Goal: Information Seeking & Learning: Compare options

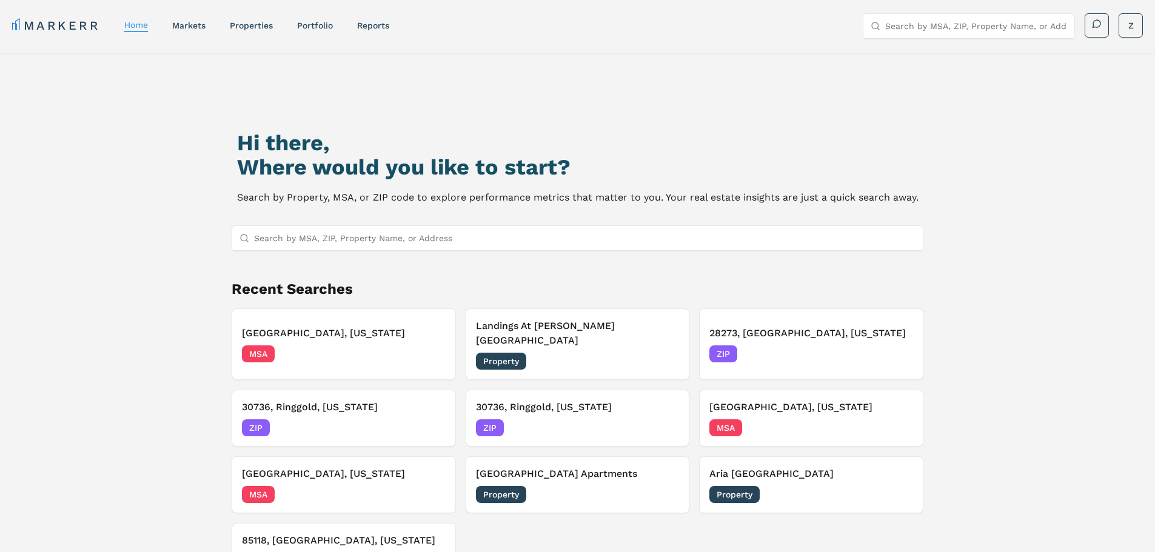
click at [268, 35] on div "MARKERR home markets properties Portfolio reports Search by MSA, ZIP, Property …" at bounding box center [577, 25] width 1131 height 25
click at [264, 24] on link "properties" at bounding box center [251, 26] width 43 height 10
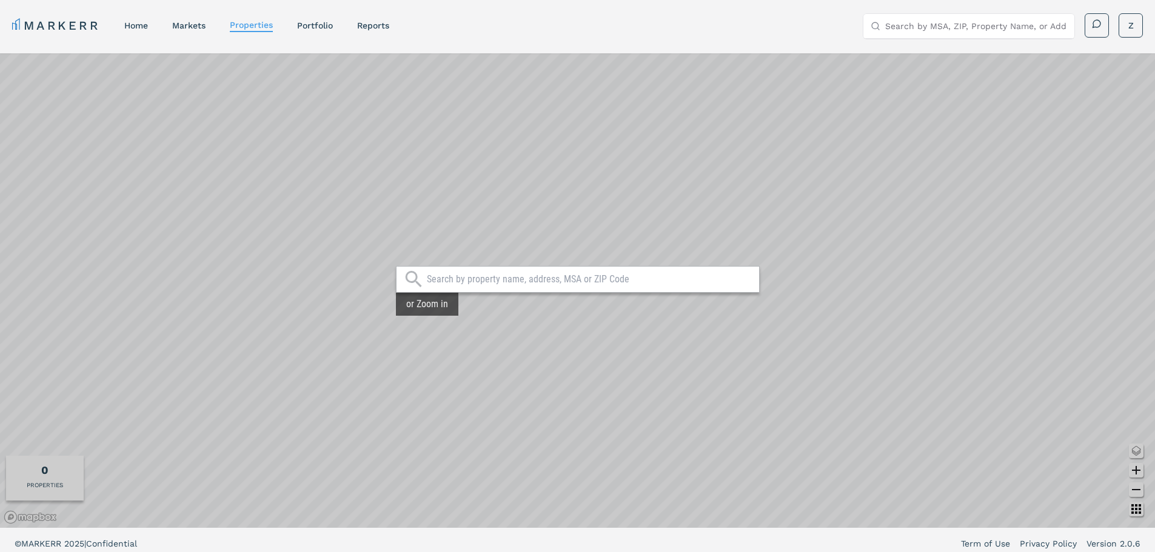
click at [466, 283] on input "text" at bounding box center [590, 279] width 326 height 12
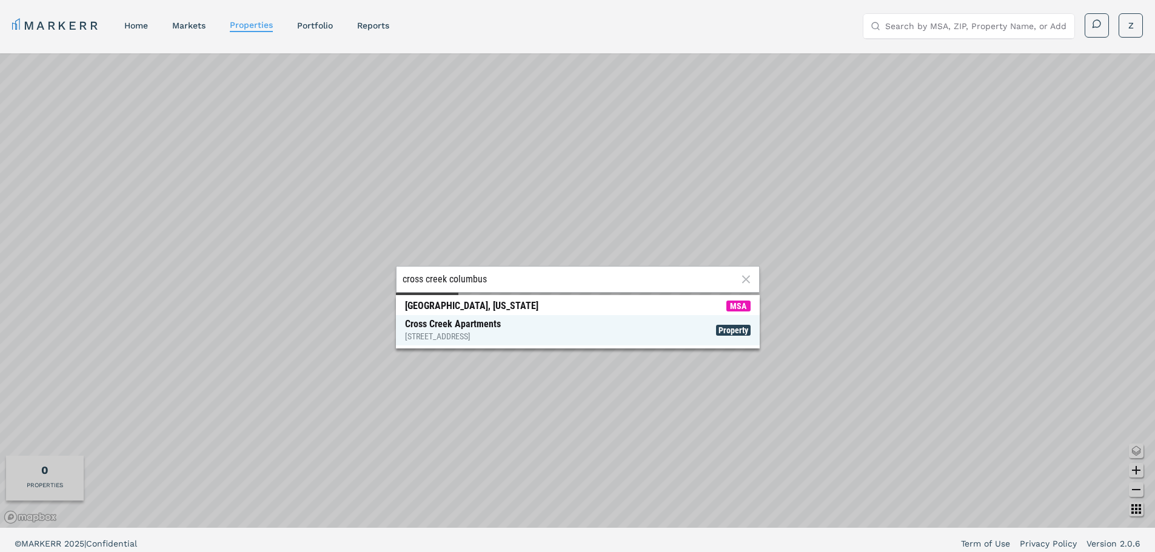
type input "cross creek columbus"
click at [439, 323] on div "[GEOGRAPHIC_DATA] [STREET_ADDRESS]" at bounding box center [453, 330] width 96 height 24
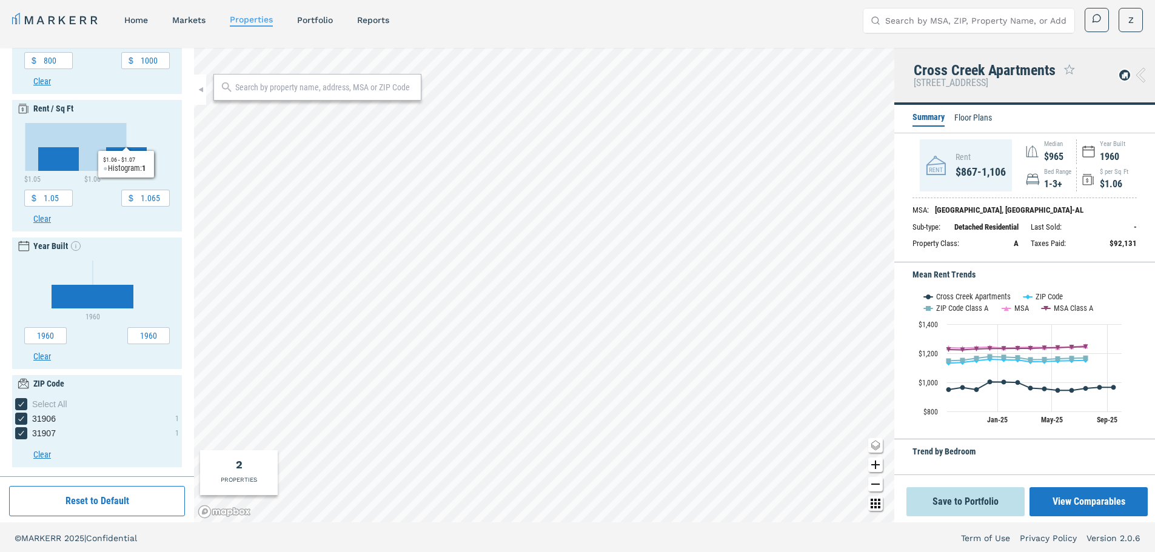
scroll to position [7, 0]
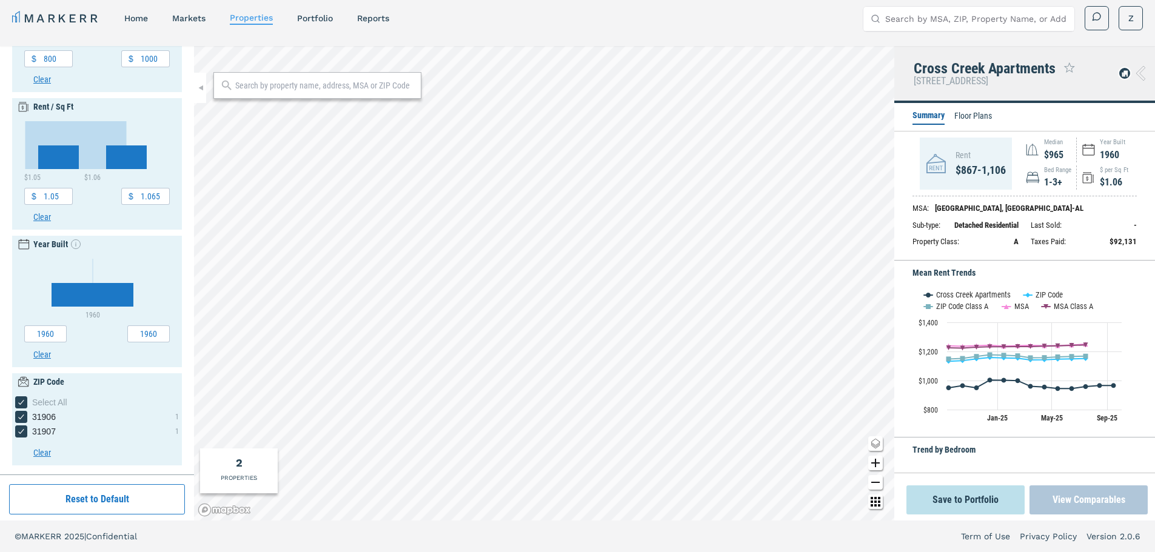
click at [1089, 503] on button "View Comparables" at bounding box center [1088, 500] width 118 height 29
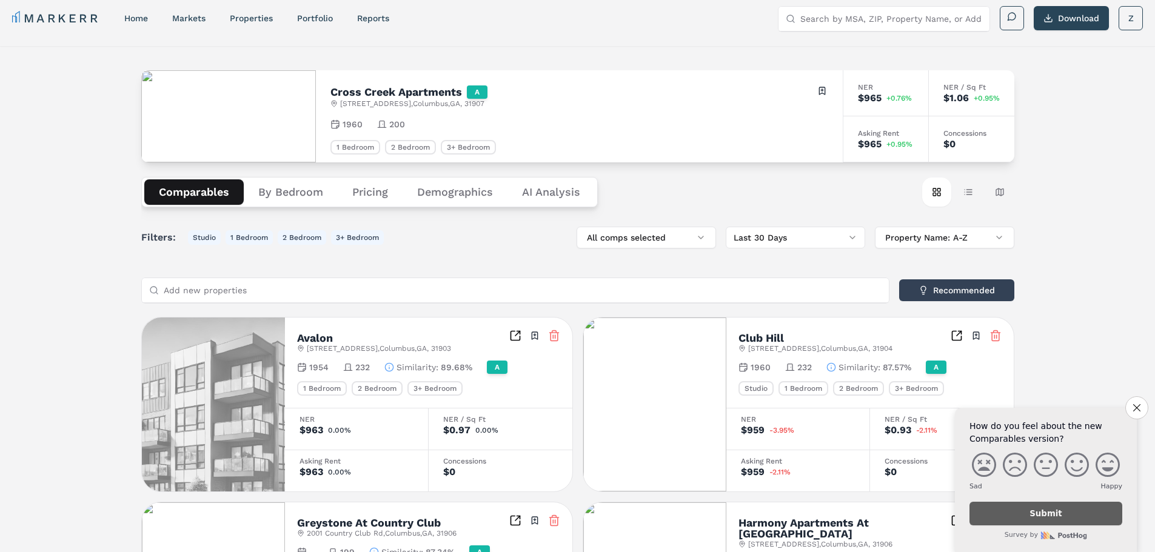
click at [376, 188] on button "Pricing" at bounding box center [370, 191] width 65 height 25
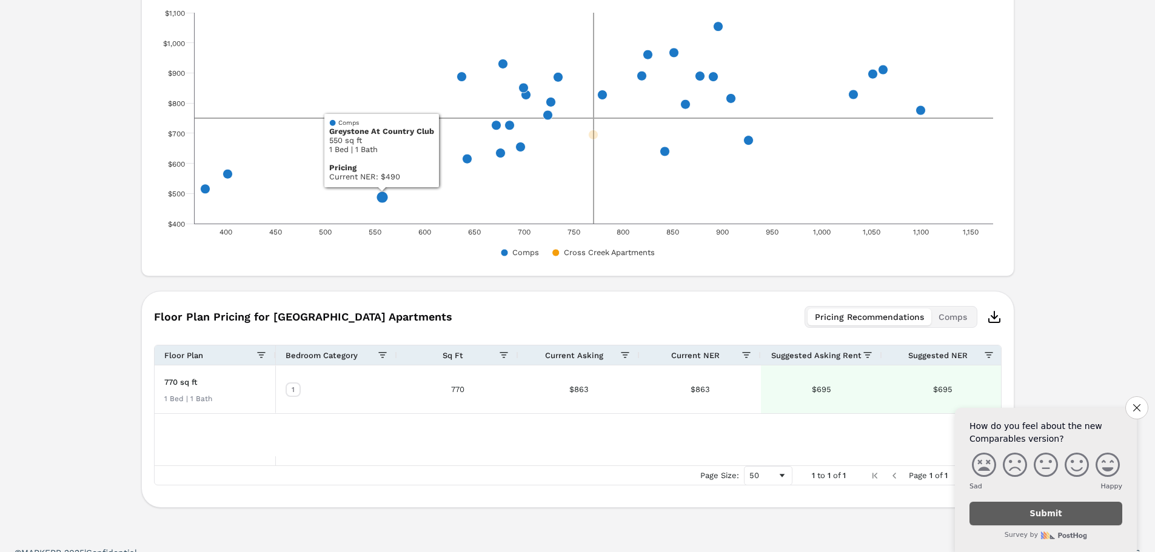
scroll to position [592, 0]
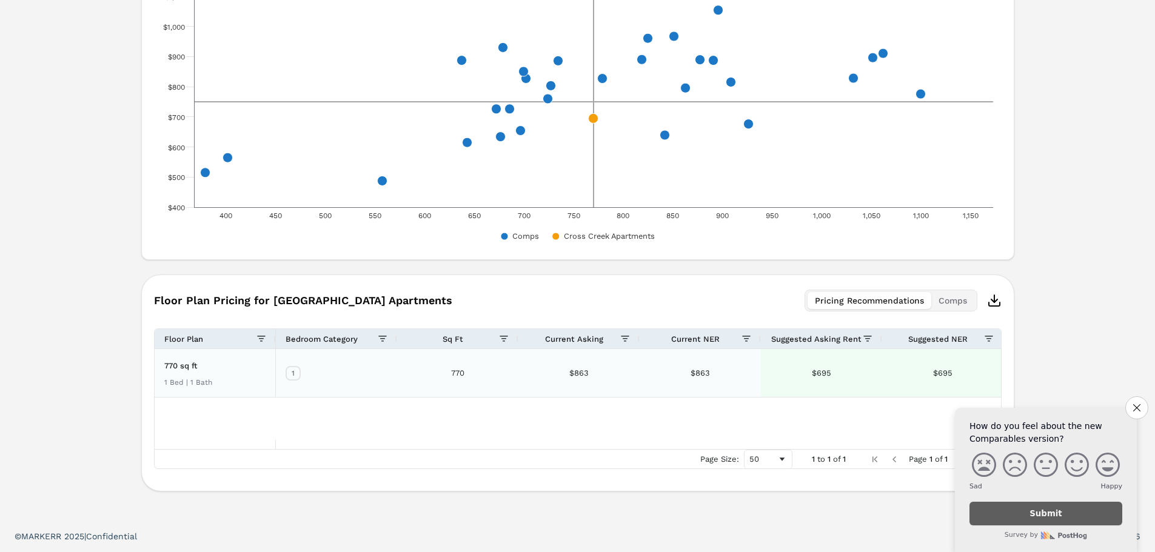
click at [216, 375] on div "770 sq ft 1 Bed | 1 Bath" at bounding box center [215, 373] width 121 height 48
click at [260, 339] on span at bounding box center [261, 339] width 10 height 10
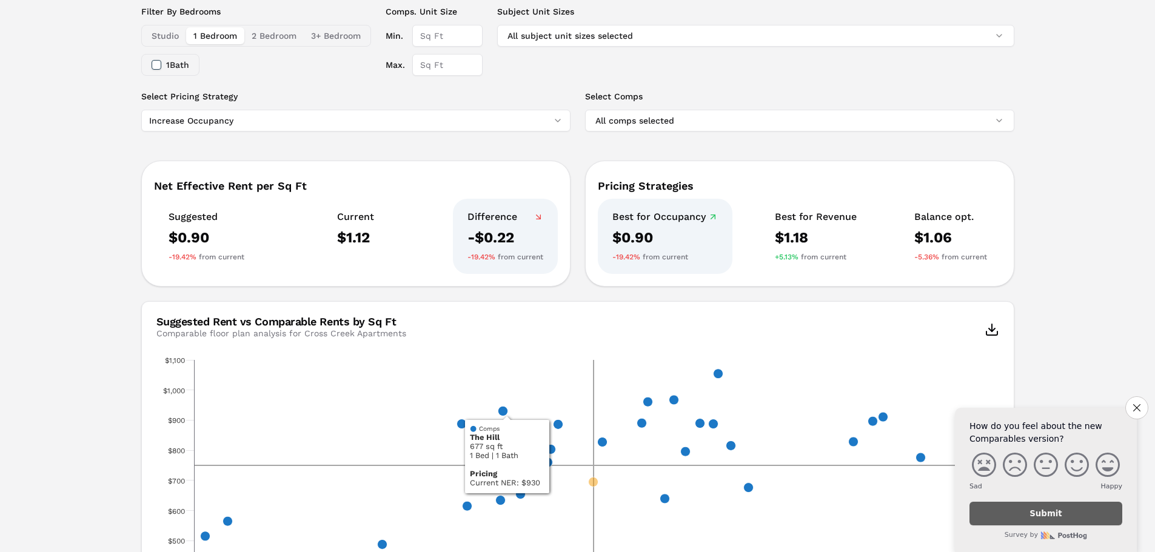
scroll to position [0, 0]
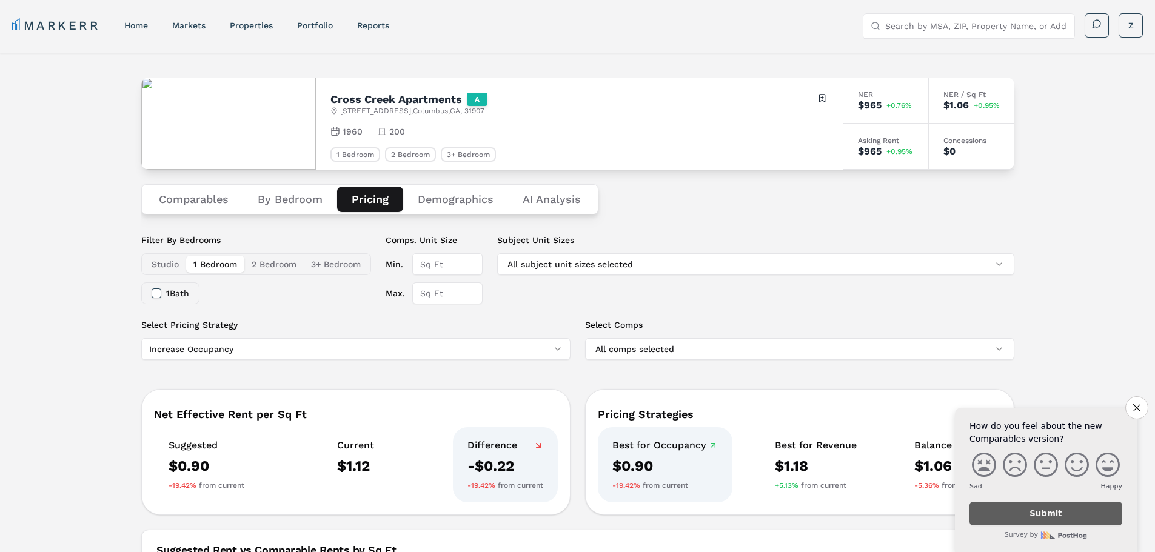
click at [272, 265] on button "2 Bedroom" at bounding box center [273, 264] width 59 height 17
click at [356, 262] on button "3+ Bedroom" at bounding box center [336, 264] width 64 height 17
click at [133, 20] on nav "MARKERR home markets properties Portfolio reports" at bounding box center [200, 25] width 377 height 17
click at [133, 20] on div "home" at bounding box center [136, 25] width 24 height 12
click at [132, 25] on link "home" at bounding box center [136, 26] width 24 height 10
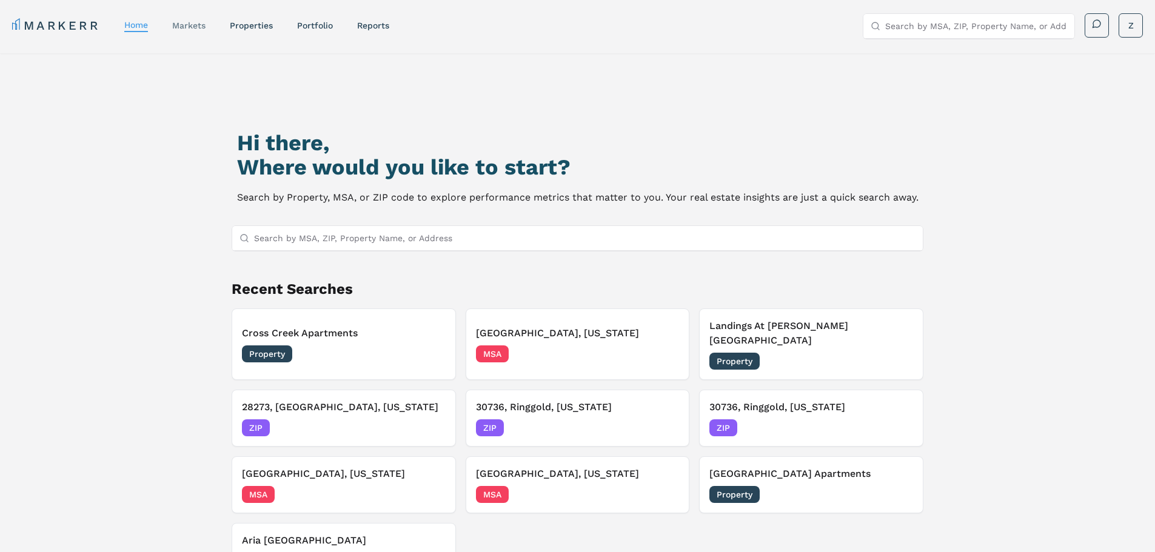
click at [195, 21] on link "markets" at bounding box center [188, 26] width 33 height 10
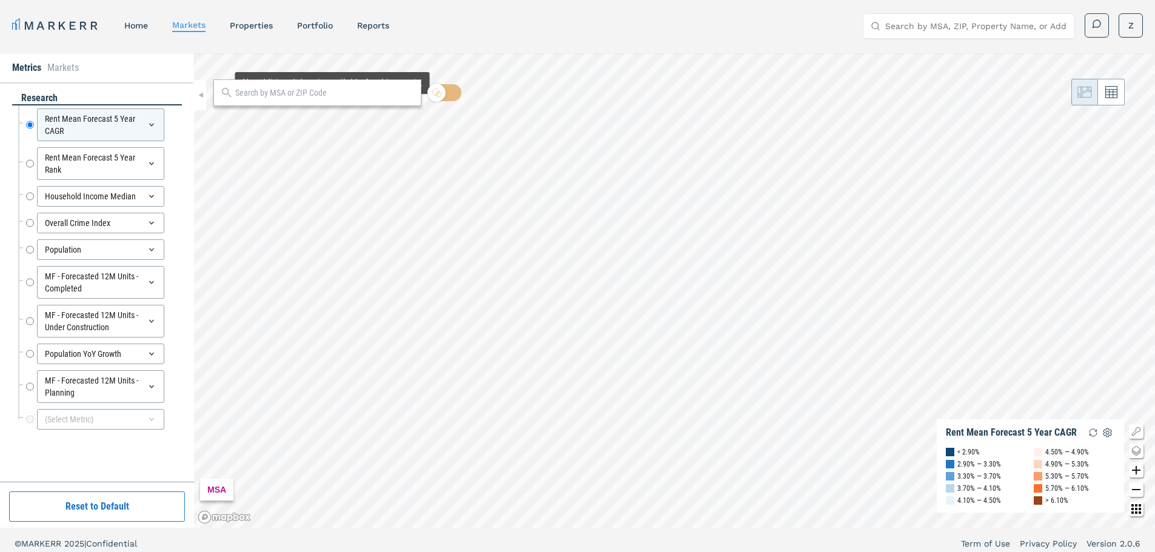
click at [332, 99] on input "text" at bounding box center [324, 93] width 179 height 13
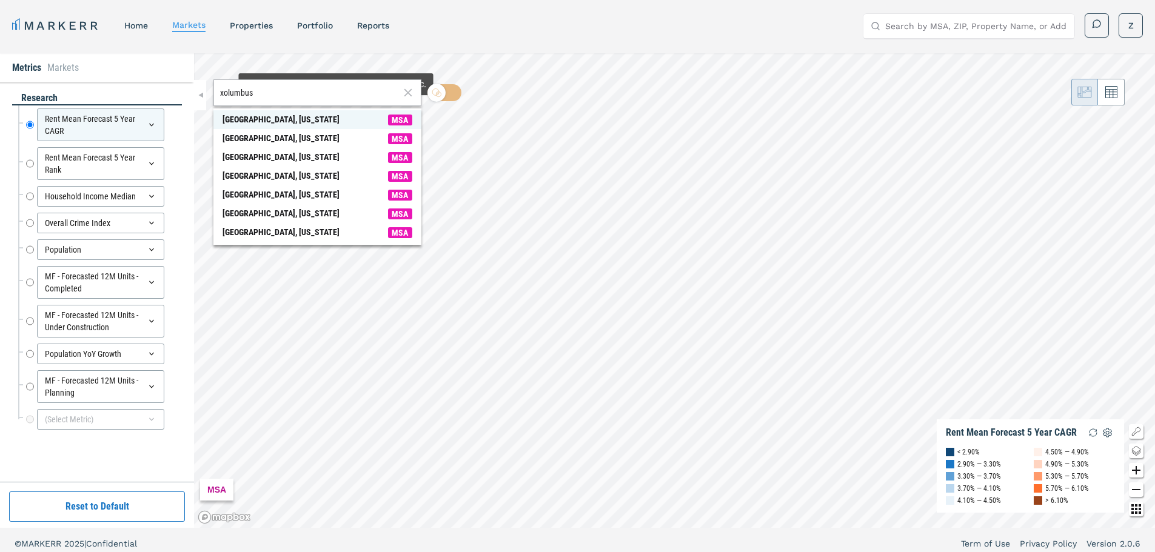
type input "xolumbus"
click at [328, 111] on span "[GEOGRAPHIC_DATA], [US_STATE] MSA" at bounding box center [317, 119] width 208 height 19
